Goal: Information Seeking & Learning: Learn about a topic

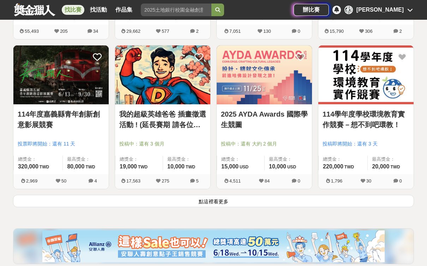
scroll to position [859, 0]
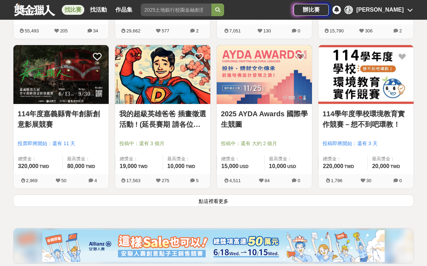
click at [174, 203] on button "點這裡看更多" at bounding box center [213, 201] width 401 height 12
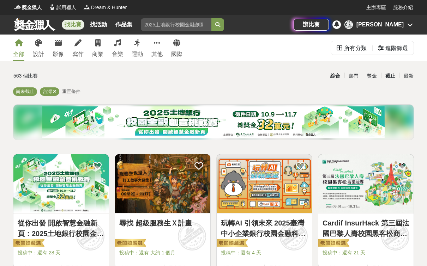
click at [387, 77] on div "截止" at bounding box center [390, 76] width 18 height 12
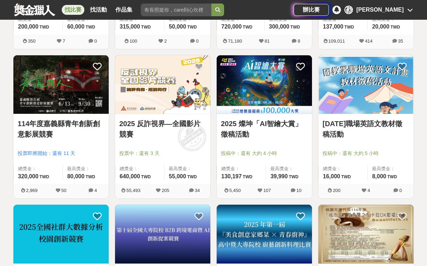
scroll to position [252, 0]
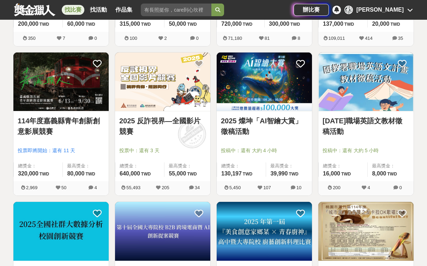
click at [276, 87] on img at bounding box center [264, 82] width 95 height 59
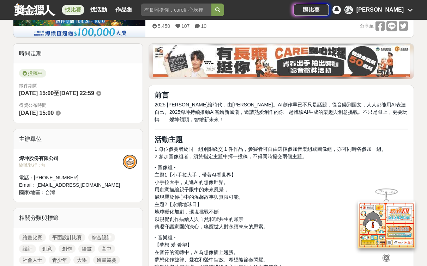
scroll to position [196, 0]
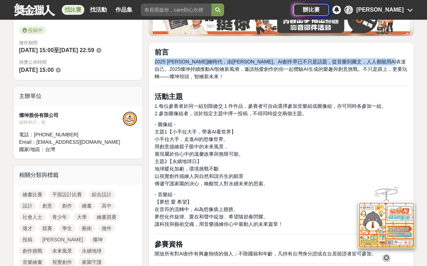
drag, startPoint x: 155, startPoint y: 61, endPoint x: 176, endPoint y: 70, distance: 22.5
click at [176, 70] on span "2025 AI智繪時代，由燦坤啟動。AI創作早已不只是話題，從音樂到圖文，人人都能用AI表達自己。2025燦坤持續推動AI智繪新風潮，邀請熱愛創作的你一起體驗…" at bounding box center [281, 69] width 253 height 20
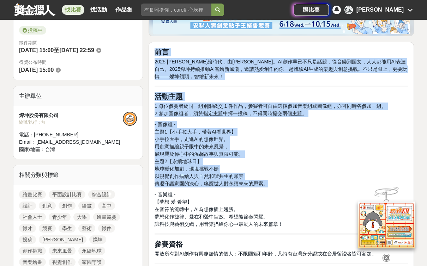
drag, startPoint x: 155, startPoint y: 52, endPoint x: 266, endPoint y: 186, distance: 174.0
copy div "前言 2025 AI智繪時代，由燦坤啟動。AI創作早已不只是話題，從音樂到圖文，人人都能用AI表達自己。2025燦坤持續推動AI智繪新風潮，邀請熱愛創作的你一…"
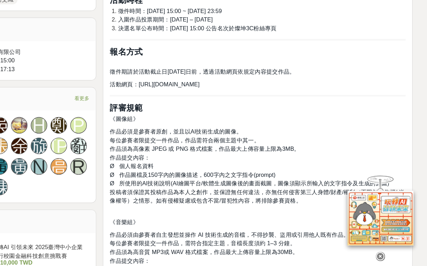
scroll to position [445, 0]
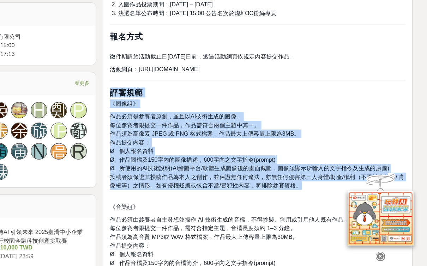
drag, startPoint x: 95, startPoint y: 78, endPoint x: 268, endPoint y: 160, distance: 191.5
copy div "評審規範 《圖像組》 作品必須是參賽者原創，並且以AI技術生成的圖像。 每位參賽者限提交一件作品，作品需符合兩個主題中其一。 作品須為高像素 JPEG 或 P…"
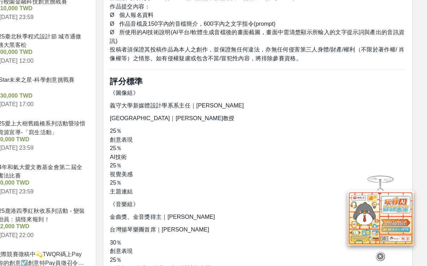
scroll to position [657, 0]
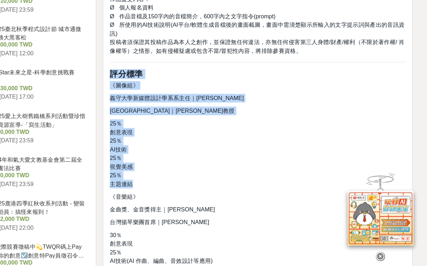
drag, startPoint x: 94, startPoint y: 61, endPoint x: 136, endPoint y: 154, distance: 101.9
copy div "評分標準 《圖像組》 義守大學新媒體設計學系系主任｜孫志彬博士 清華大學藝術學院 教授｜朱宏國教授 25％ 創意表現 25％ AI技術 25％ 視覺美感 25…"
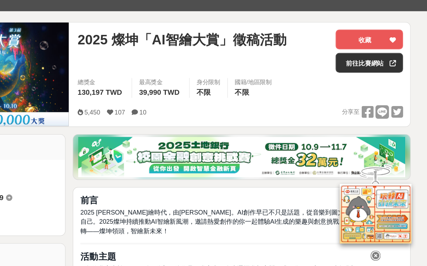
scroll to position [34, 0]
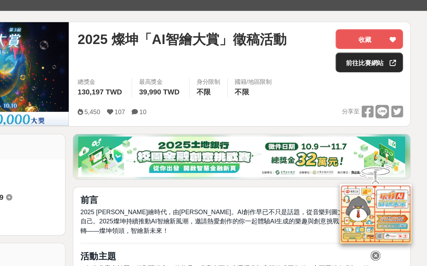
click at [355, 98] on link "前往比賽網站" at bounding box center [381, 106] width 53 height 16
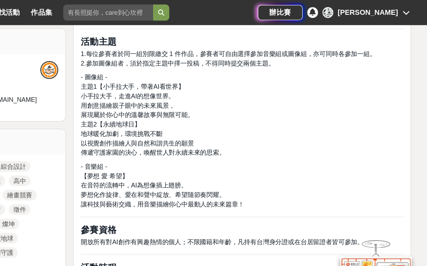
scroll to position [259, 0]
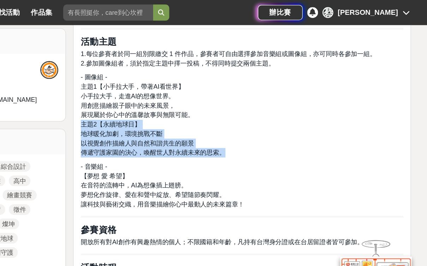
drag, startPoint x: 63, startPoint y: 97, endPoint x: 180, endPoint y: 121, distance: 119.8
click at [180, 121] on p "- 圖像組 - 主題1【小手拉大手，帶著AI看世界】 小手拉大手，走進AI的想像世界。 用創意描繪親子眼中的未來風景， 展現屬於你心中的溫馨故事與無限可能。 …" at bounding box center [281, 90] width 253 height 67
copy p "主題2【永續地球日】 地球暖化加劇，環境挑戰不斷 以視覺創作描繪人與自然和諧共生的願景 傳遞守護家園的決心，喚醒世人對永續未來的思索。"
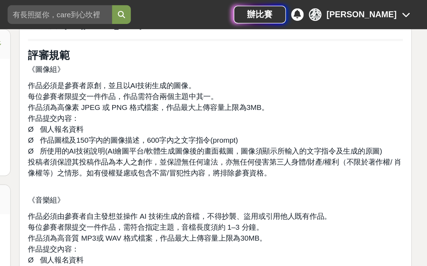
scroll to position [525, 0]
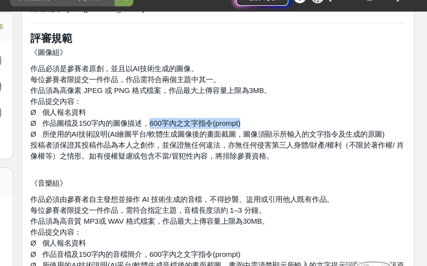
drag, startPoint x: 99, startPoint y: 82, endPoint x: 165, endPoint y: 81, distance: 66.0
click at [165, 81] on p "作品必須是參賽者原創，並且以AI技術生成的圖像。 每位參賽者限提交一件作品，作品需符合兩個主題中其一。 作品須為高像素 JPEG 或 PNG 格式檔案，作品最…" at bounding box center [281, 92] width 253 height 74
copy span "600字內之文字指令(prompt)"
click at [155, 100] on span "Ø 所使用的AI技術說明(AI繪圖平台/軟體生成圖像後的畫面截圖，圖像須顯示所輸入的文字指令及生成的原圖)" at bounding box center [274, 103] width 239 height 6
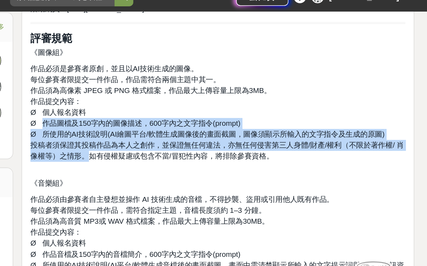
drag, startPoint x: 29, startPoint y: 84, endPoint x: 59, endPoint y: 105, distance: 36.4
click at [155, 105] on p "作品必須是參賽者原創，並且以AI技術生成的圖像。 每位參賽者限提交一件作品，作品需符合兩個主題中其一。 作品須為高像素 JPEG 或 PNG 格式檔案，作品最…" at bounding box center [281, 92] width 253 height 74
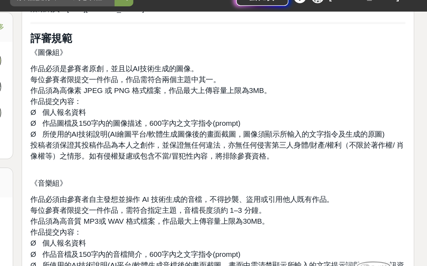
click at [155, 94] on p "作品必須是參賽者原創，並且以AI技術生成的圖像。 每位參賽者限提交一件作品，作品需符合兩個主題中其一。 作品須為高像素 JPEG 或 PNG 格式檔案，作品最…" at bounding box center [281, 92] width 253 height 74
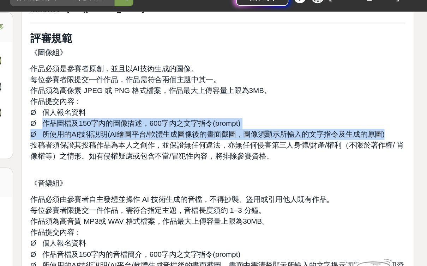
drag, startPoint x: 29, startPoint y: 80, endPoint x: 265, endPoint y: 92, distance: 236.8
click at [265, 92] on p "作品必須是參賽者原創，並且以AI技術生成的圖像。 每位參賽者限提交一件作品，作品需符合兩個主題中其一。 作品須為高像素 JPEG 或 PNG 格式檔案，作品最…" at bounding box center [281, 92] width 253 height 74
copy p "作品圖檔及150字內的圖像描述，600字內之文字指令(prompt) Ø 所使用的AI技術說明(AI繪圖平台/軟體生成圖像後的畫面截圖，圖像須顯示所輸入的文字…"
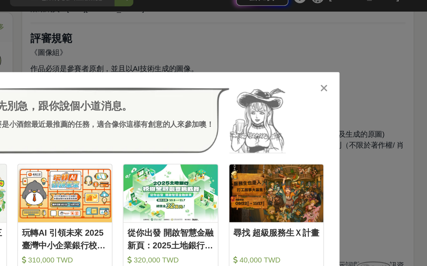
click at [351, 68] on icon at bounding box center [353, 71] width 5 height 7
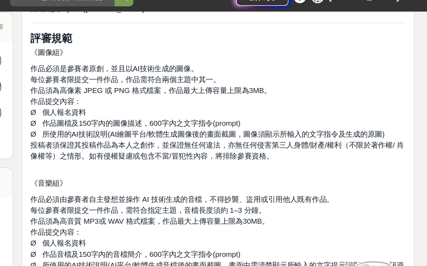
scroll to position [499, 0]
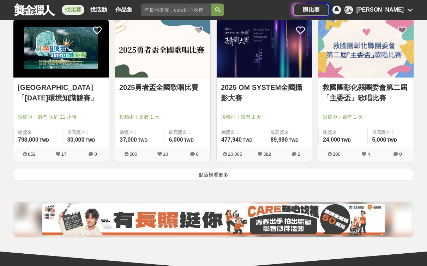
scroll to position [887, 0]
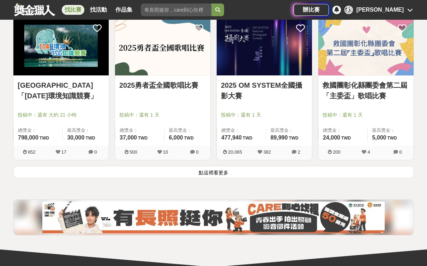
click at [208, 176] on button "點這裡看更多" at bounding box center [213, 172] width 401 height 12
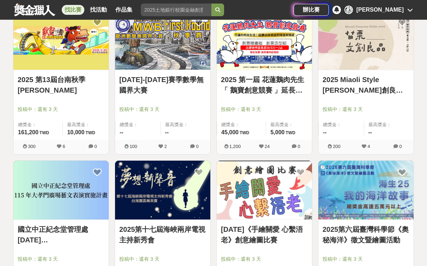
scroll to position [1640, 0]
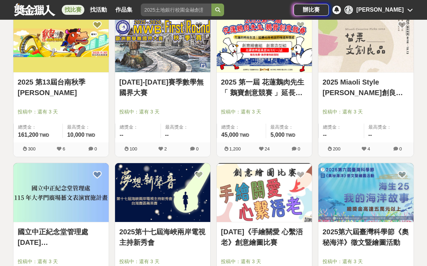
click at [260, 54] on img at bounding box center [264, 42] width 95 height 59
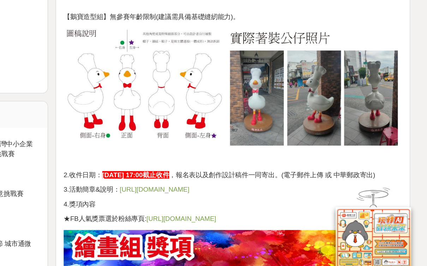
scroll to position [723, 0]
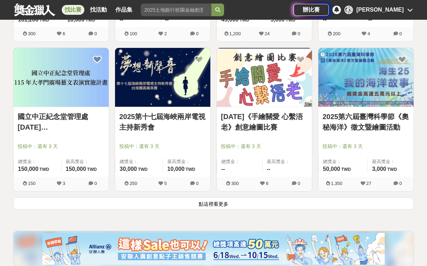
scroll to position [1761, 0]
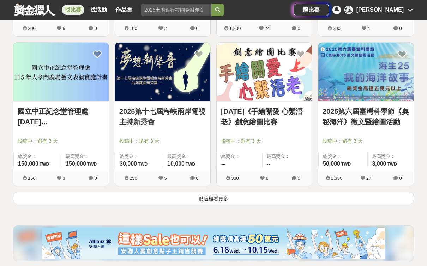
click at [290, 202] on button "點這裡看更多" at bounding box center [213, 198] width 401 height 12
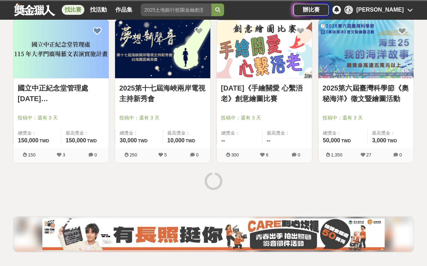
scroll to position [1834, 0]
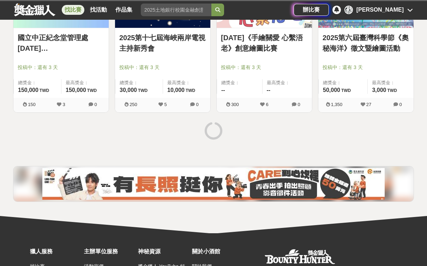
click at [371, 41] on link "2025第六屆臺灣科學節《奧秘海洋》徵文暨繪圖活動" at bounding box center [366, 42] width 87 height 21
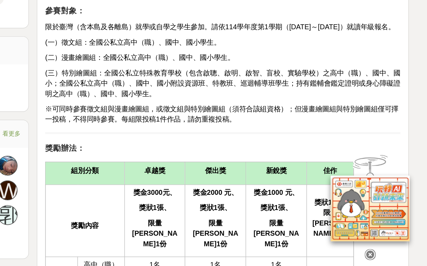
scroll to position [395, 0]
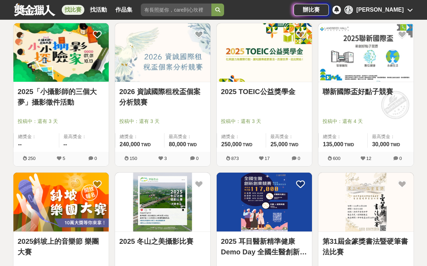
scroll to position [1930, 0]
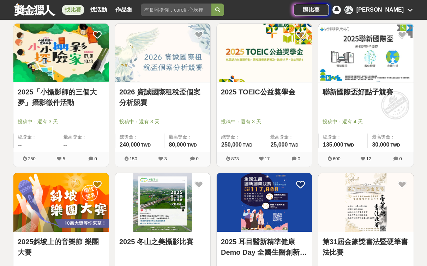
click at [375, 55] on img at bounding box center [365, 53] width 95 height 59
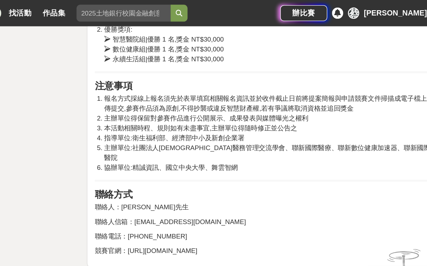
scroll to position [1134, 0]
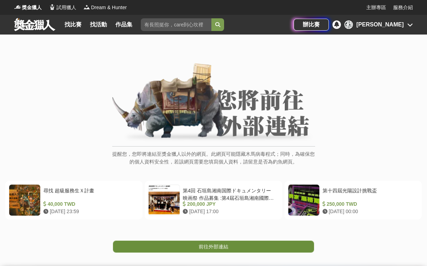
click at [224, 241] on link "前往外部連結" at bounding box center [213, 247] width 201 height 12
